Goal: Transaction & Acquisition: Purchase product/service

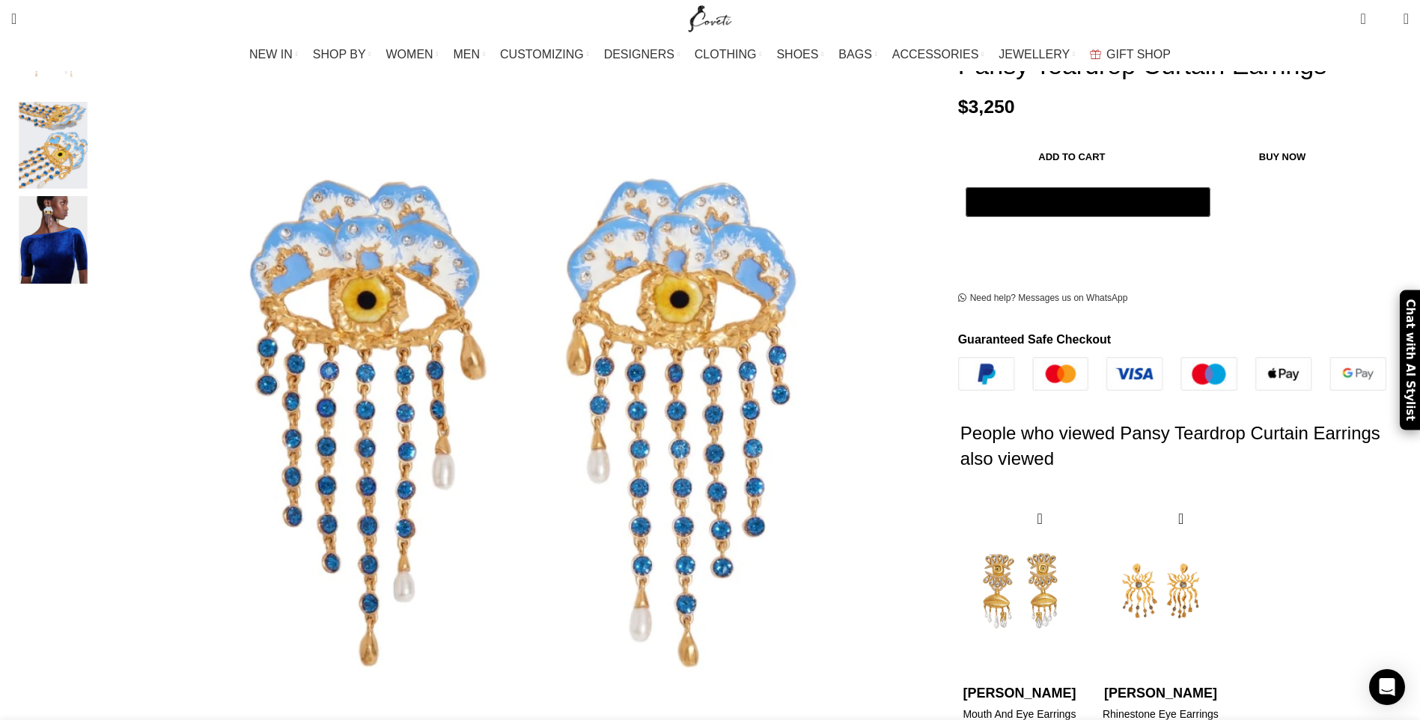
scroll to position [0, 158]
click at [1100, 506] on img "2 / 2" at bounding box center [1161, 591] width 122 height 185
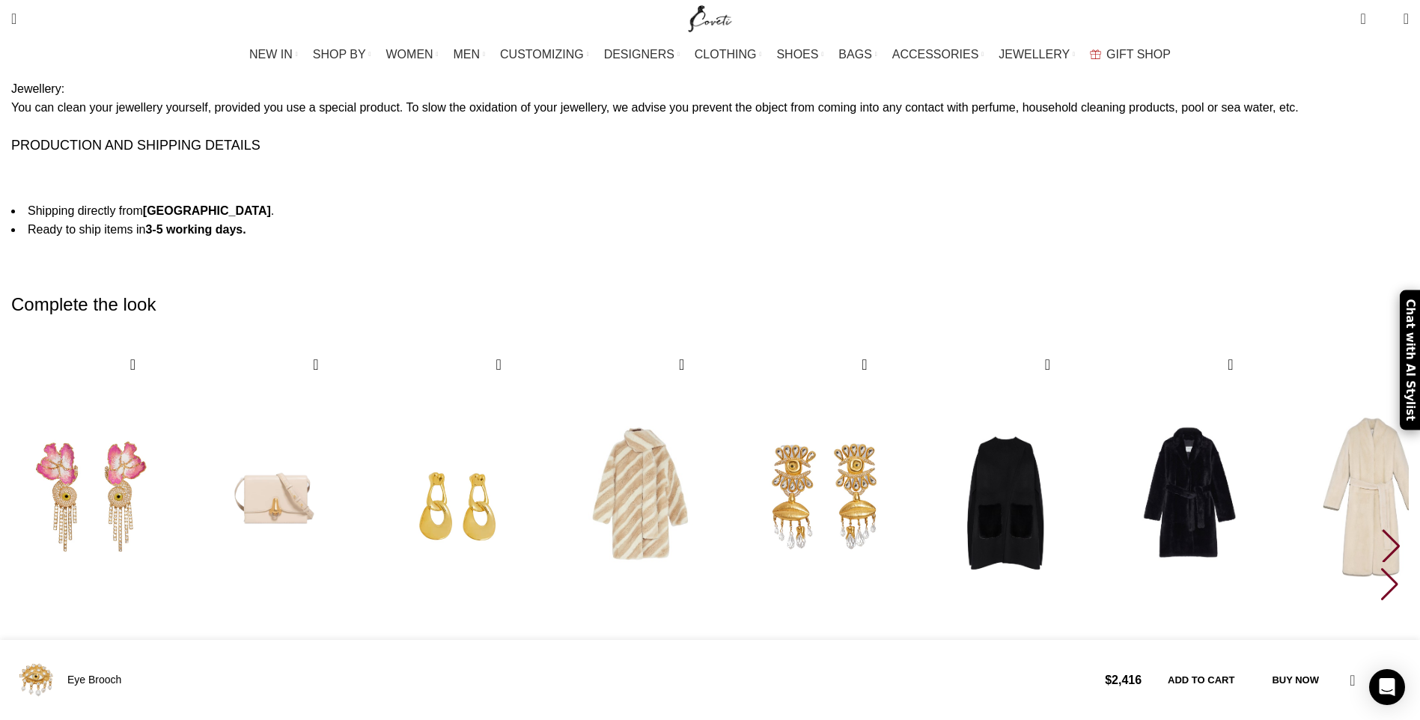
scroll to position [0, 788]
